Goal: Task Accomplishment & Management: Use online tool/utility

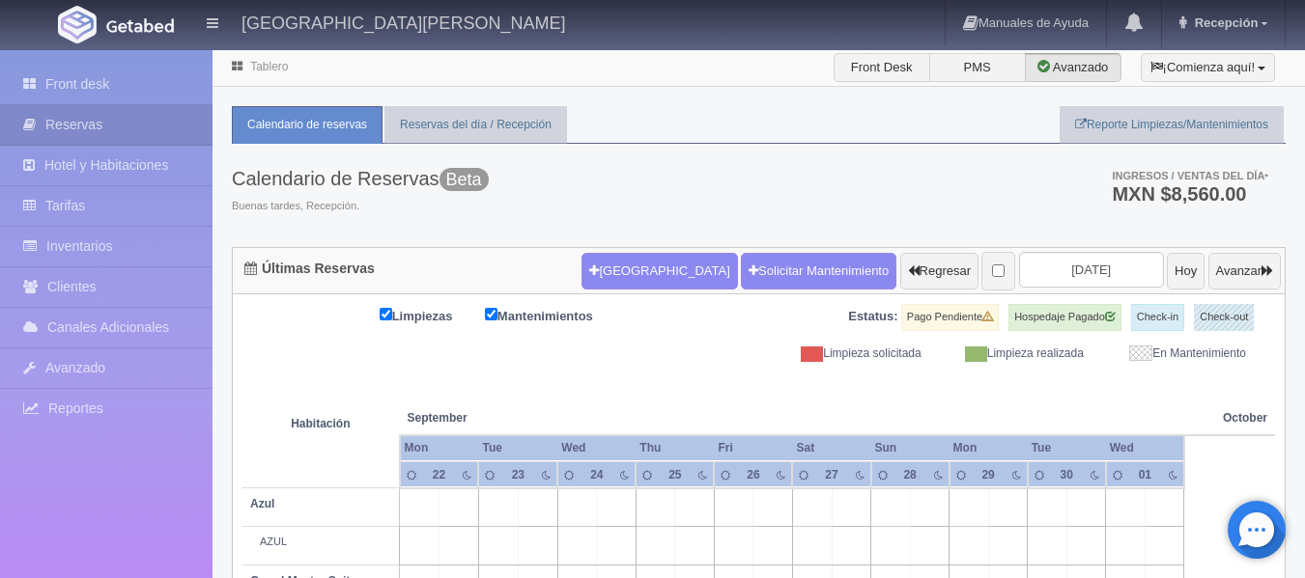
click at [1064, 251] on form "[GEOGRAPHIC_DATA] Solicitar Mantenimiento Regresar [DATE] [DATE] Avanzar" at bounding box center [930, 271] width 699 height 41
click at [1059, 260] on input "[DATE]" at bounding box center [1091, 270] width 145 height 36
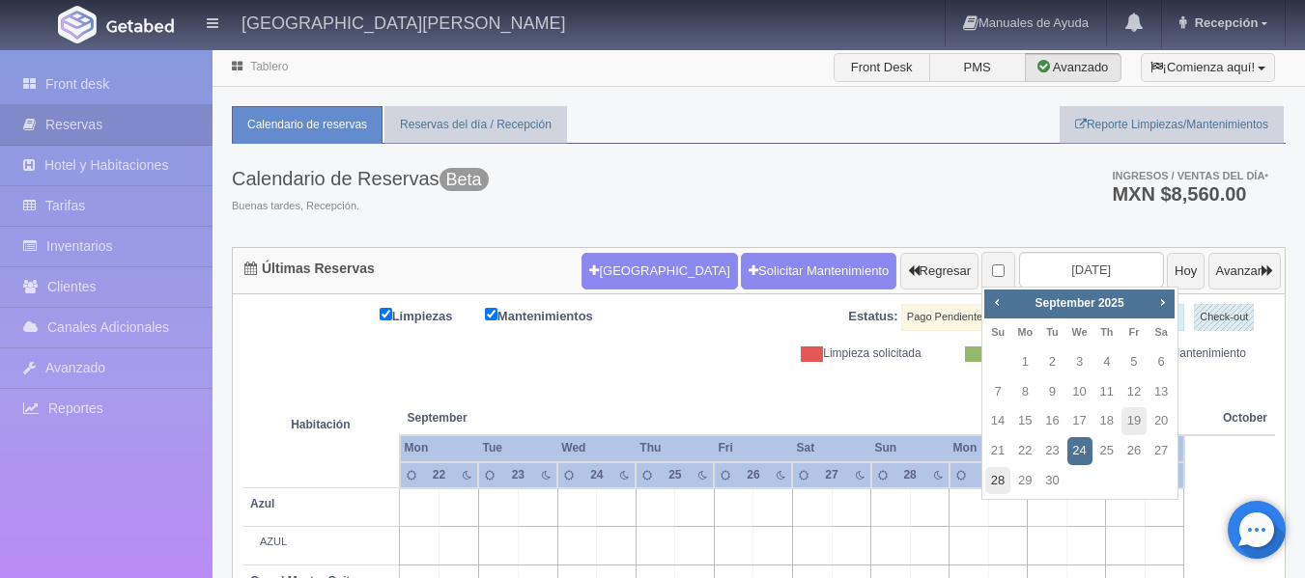
click at [1001, 469] on link "28" at bounding box center [997, 481] width 25 height 28
type input "[DATE]"
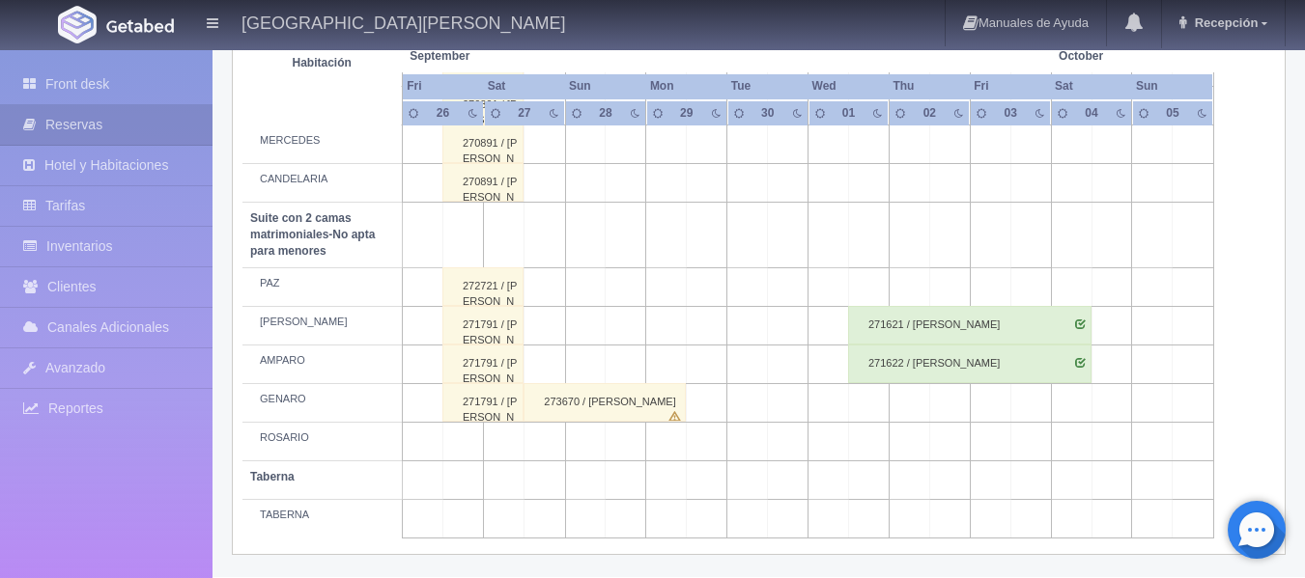
scroll to position [1523, 0]
click at [620, 392] on div "273670 / [PERSON_NAME]" at bounding box center [604, 401] width 162 height 39
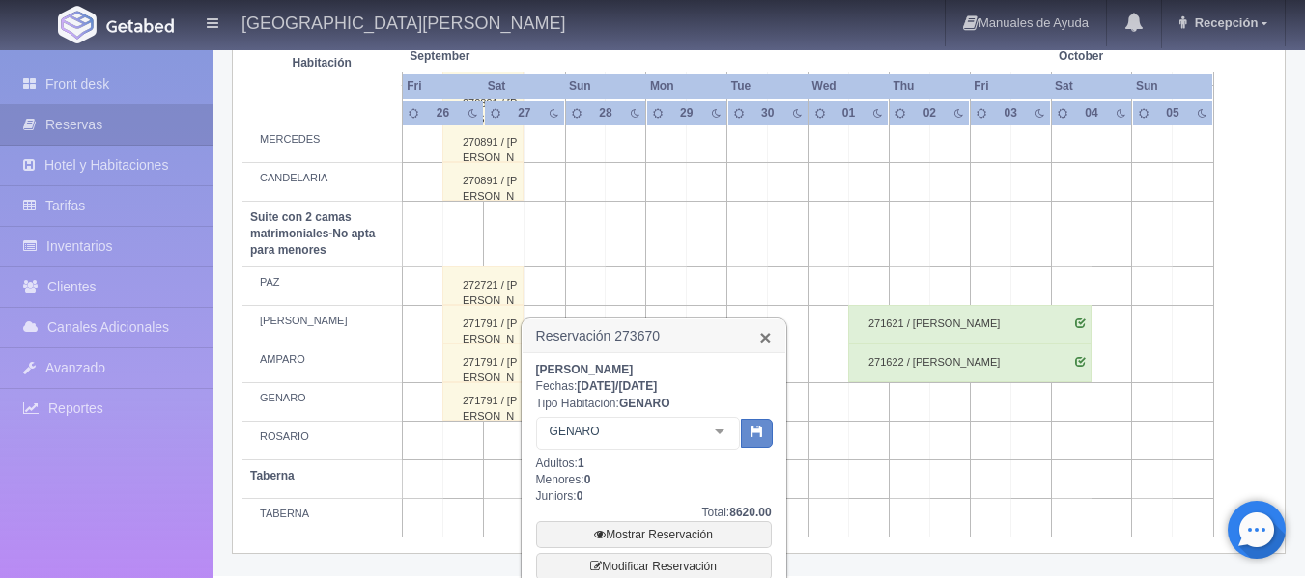
click at [764, 337] on link "×" at bounding box center [765, 337] width 12 height 20
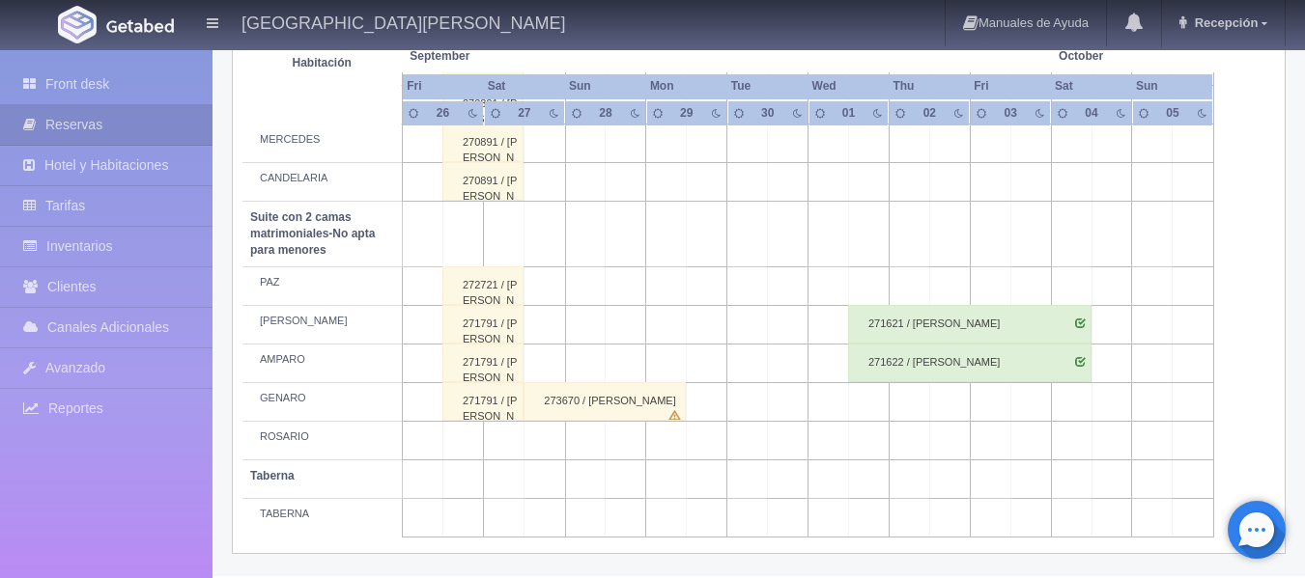
click at [549, 406] on div "273670 / [PERSON_NAME]" at bounding box center [604, 401] width 162 height 39
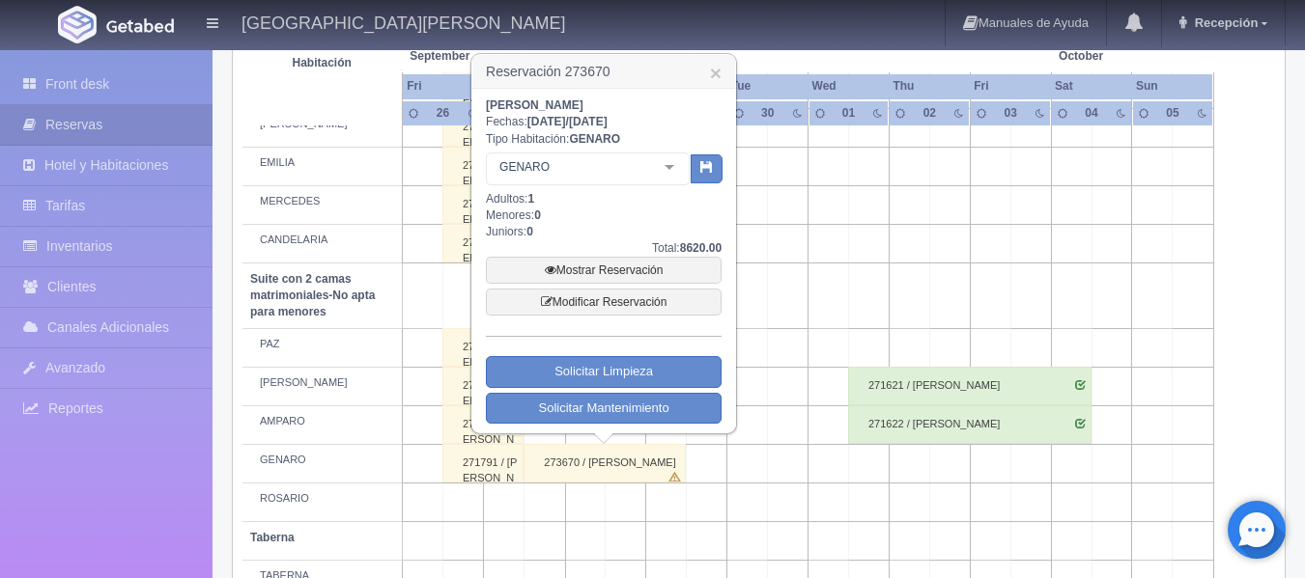
scroll to position [1426, 0]
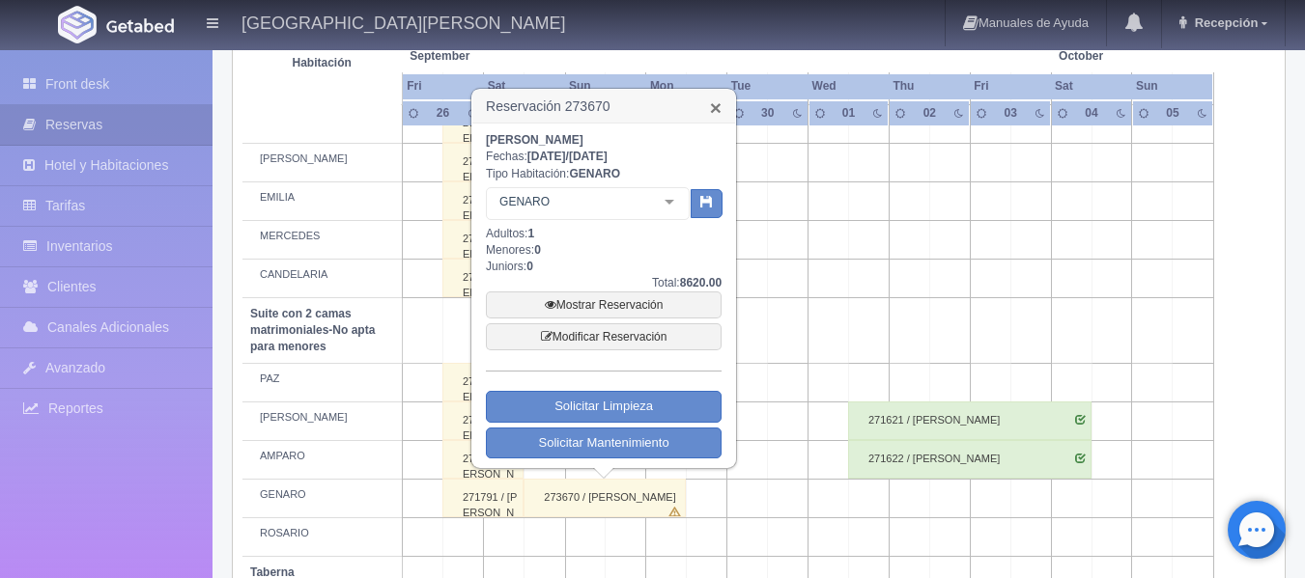
click at [720, 112] on link "×" at bounding box center [716, 108] width 12 height 20
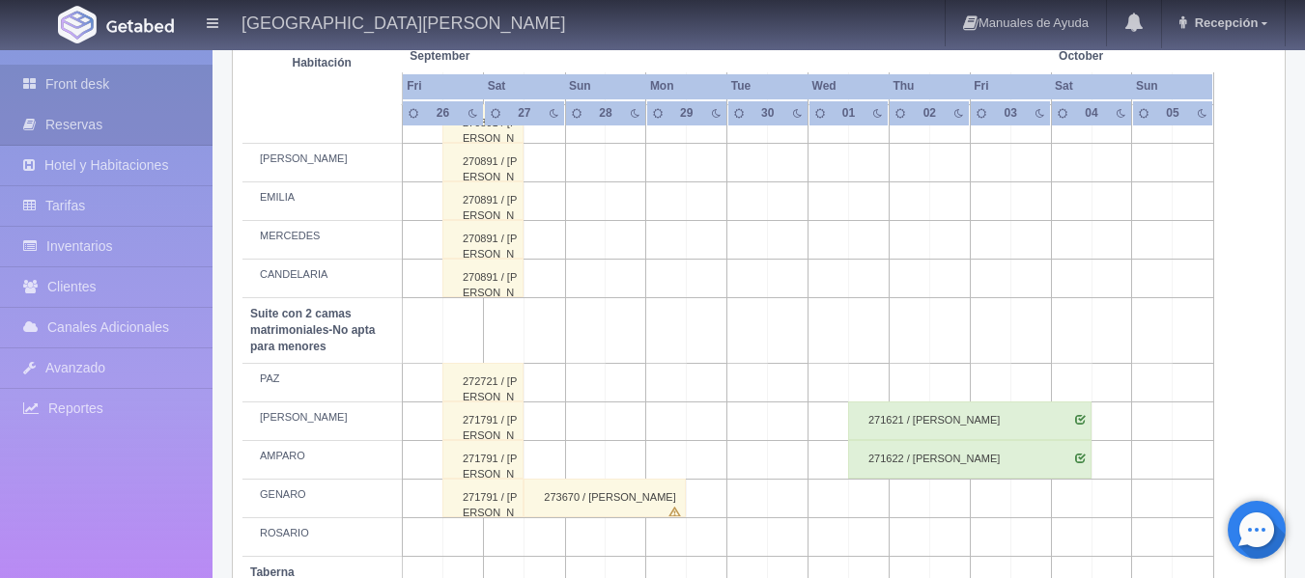
click at [172, 97] on link "Front desk" at bounding box center [106, 85] width 212 height 40
